Goal: Task Accomplishment & Management: Use online tool/utility

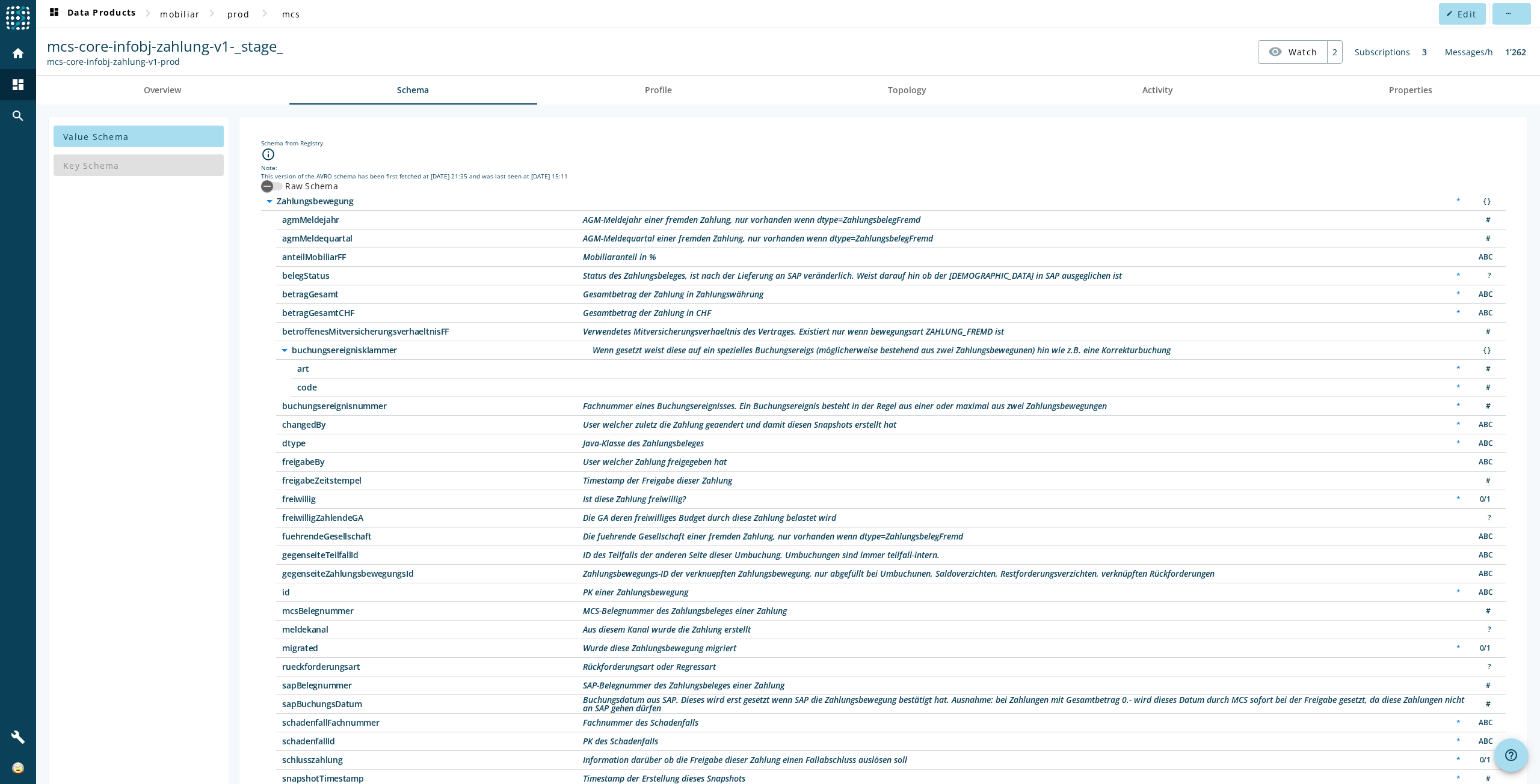
drag, startPoint x: 94, startPoint y: 273, endPoint x: 109, endPoint y: 265, distance: 17.0
click at [94, 273] on div "Value Schema Key Schema" at bounding box center [138, 594] width 181 height 955
click at [276, 186] on div "button" at bounding box center [266, 186] width 24 height 24
drag, startPoint x: 287, startPoint y: 41, endPoint x: 49, endPoint y: 43, distance: 238.0
click at [49, 43] on nav "mcs-core-infobj-zahlung-v1-_stage_ mcs-core-infobj-zahlung-v1-prod visibility W…" at bounding box center [787, 51] width 1494 height 37
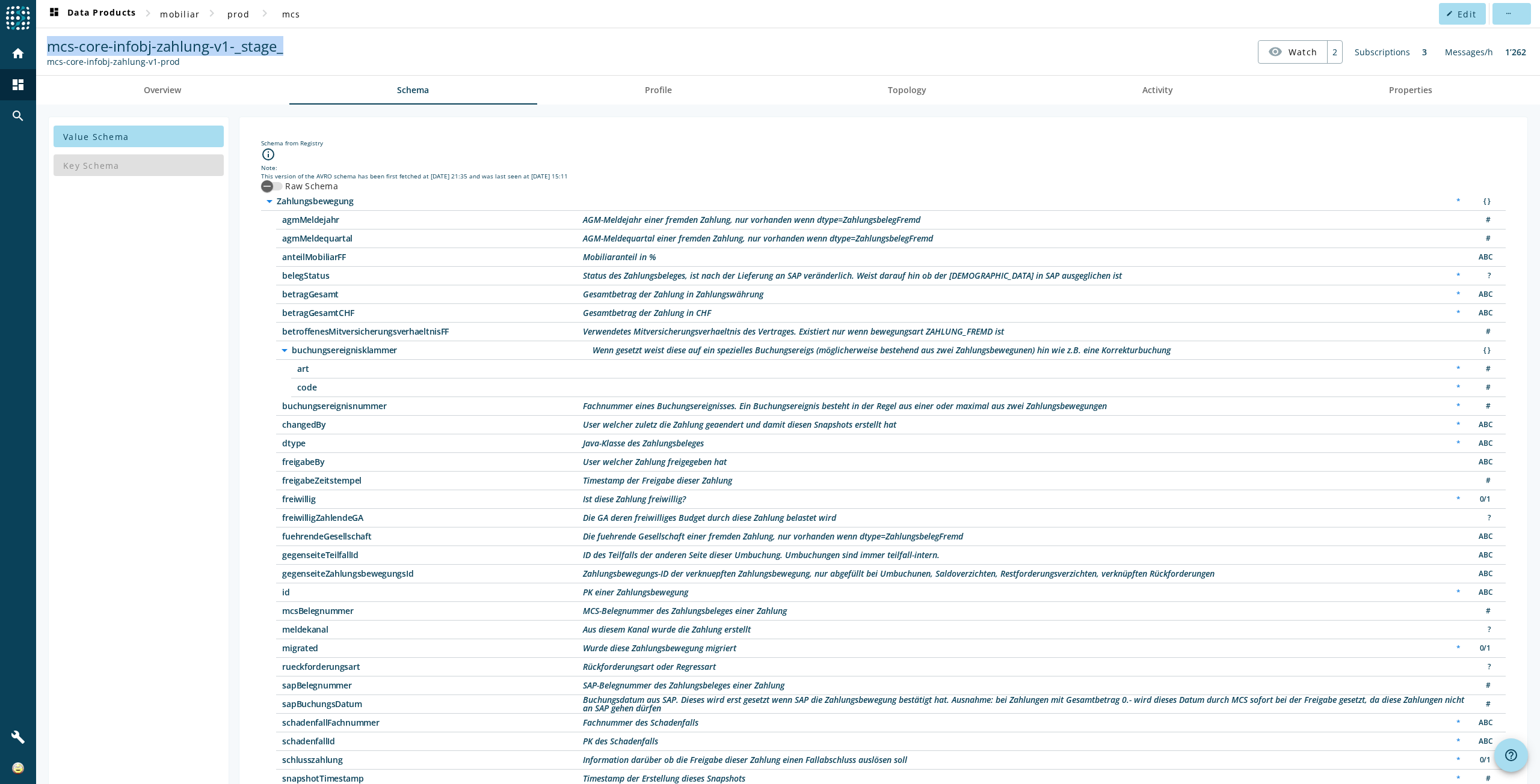
copy span "mcs-core-infobj-zahlung-v1-_stage_"
